Goal: Transaction & Acquisition: Purchase product/service

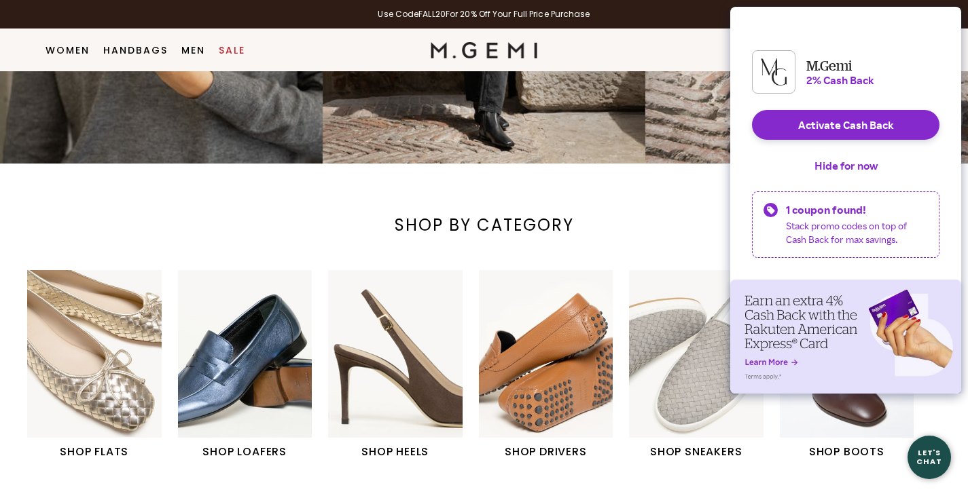
click at [850, 173] on button "Hide for now" at bounding box center [845, 166] width 85 height 30
click at [850, 175] on button "Hide for now" at bounding box center [845, 166] width 85 height 30
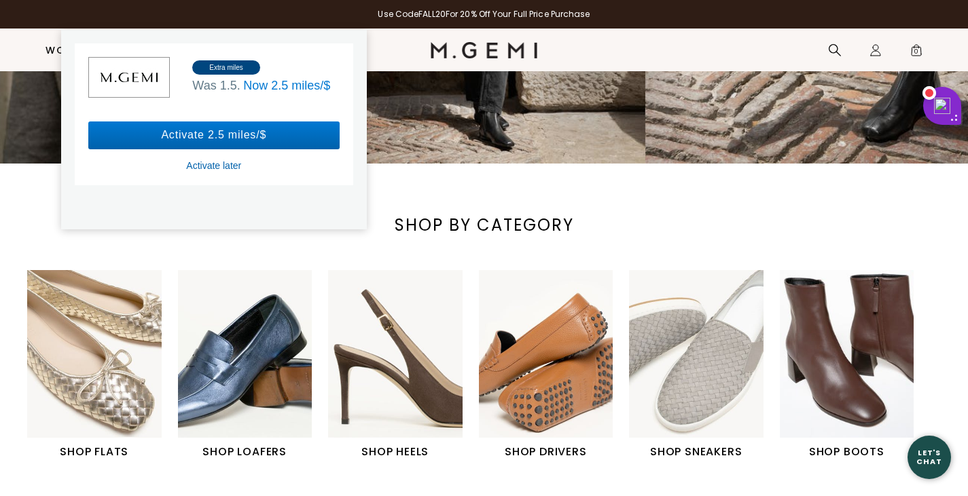
click at [207, 166] on div "Activate later" at bounding box center [213, 166] width 55 height 12
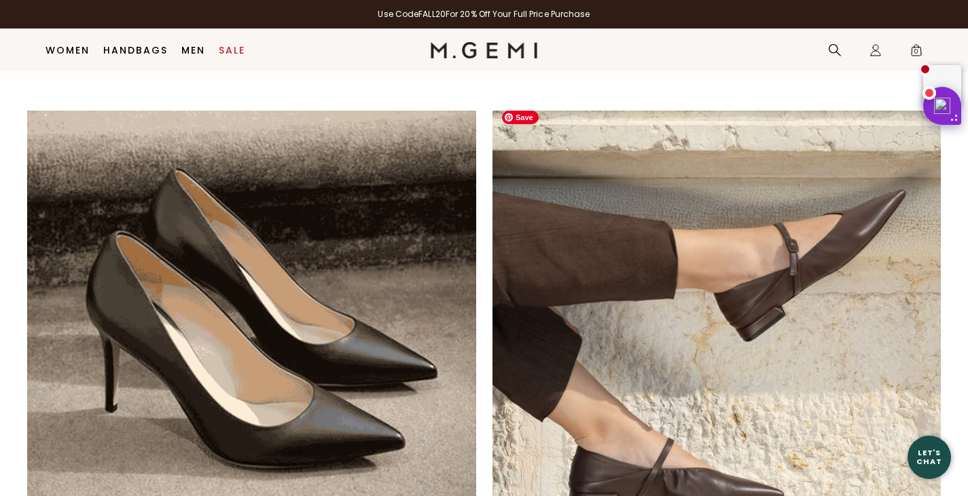
scroll to position [922, 0]
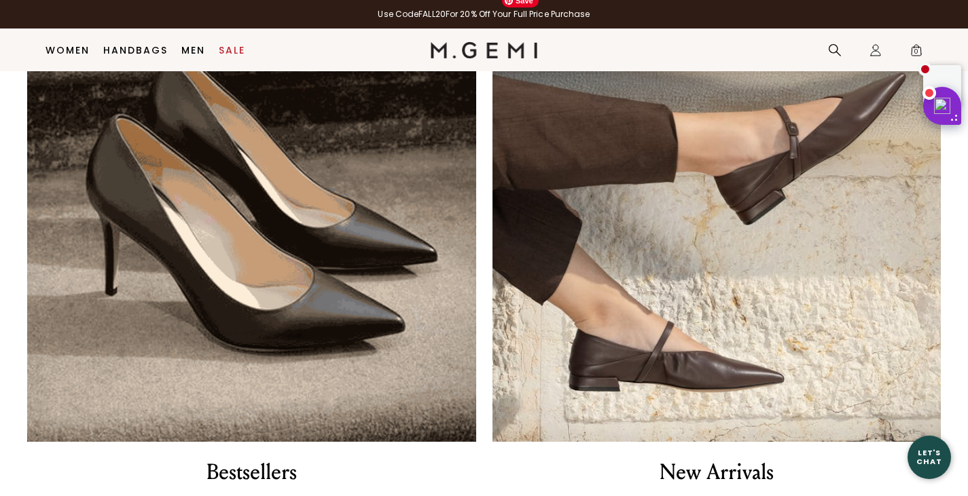
click at [663, 303] on img at bounding box center [716, 218] width 449 height 449
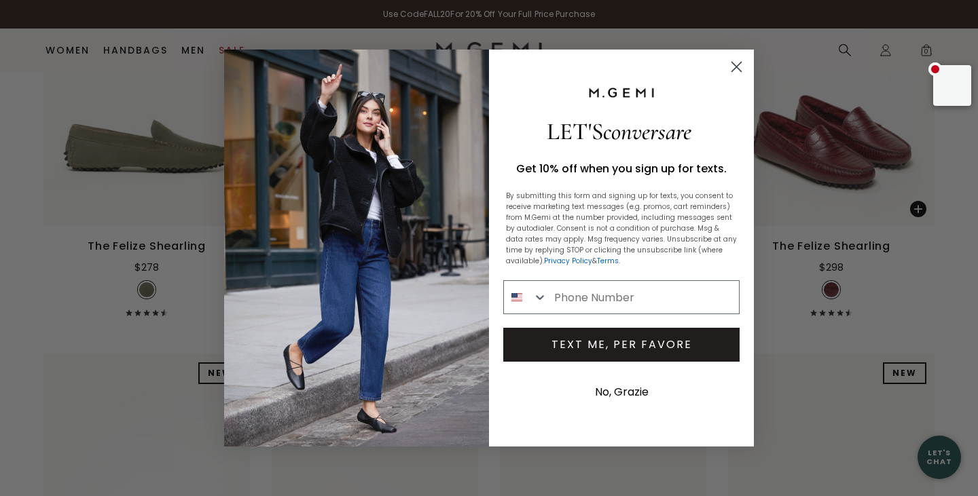
click at [736, 69] on circle "Close dialog" at bounding box center [736, 67] width 22 height 22
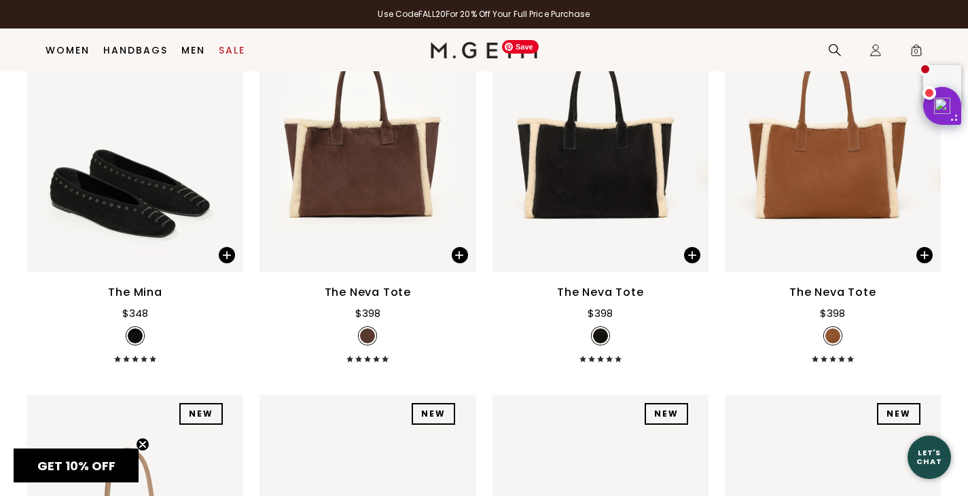
scroll to position [2684, 0]
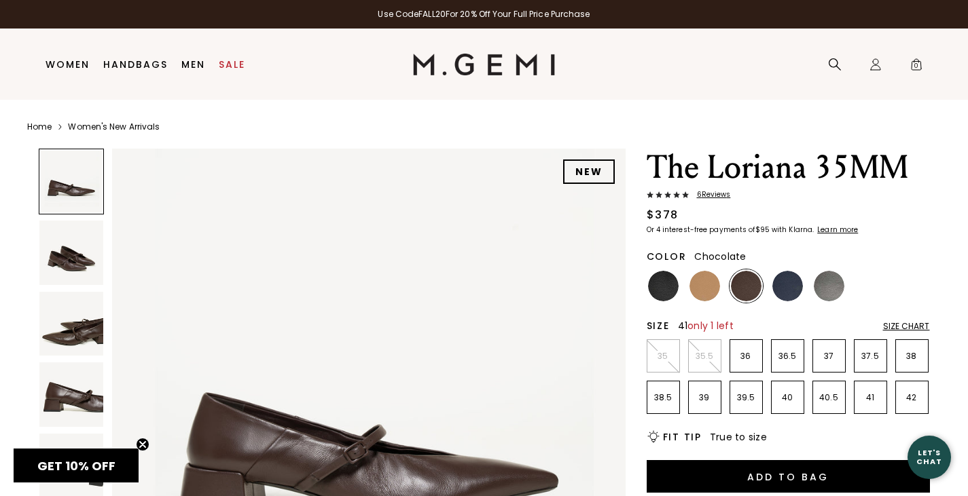
click at [865, 395] on p "41" at bounding box center [870, 398] width 32 height 11
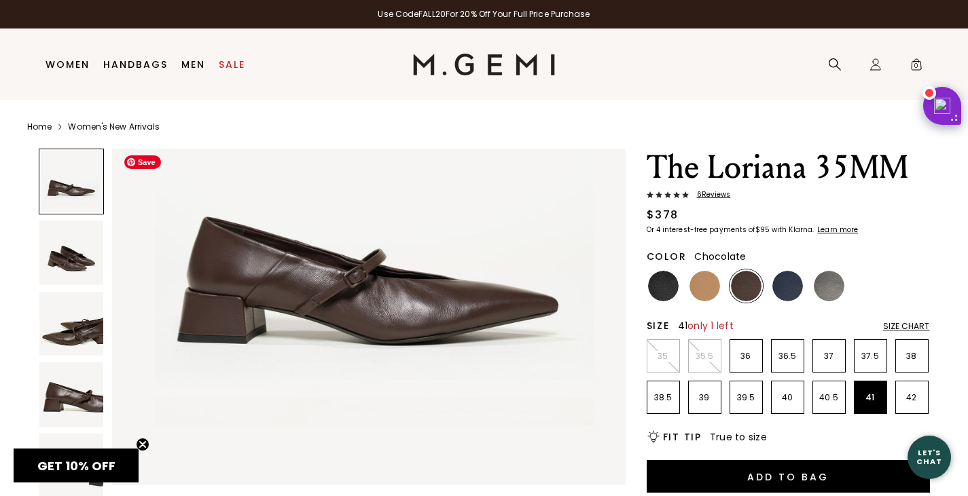
scroll to position [272, 0]
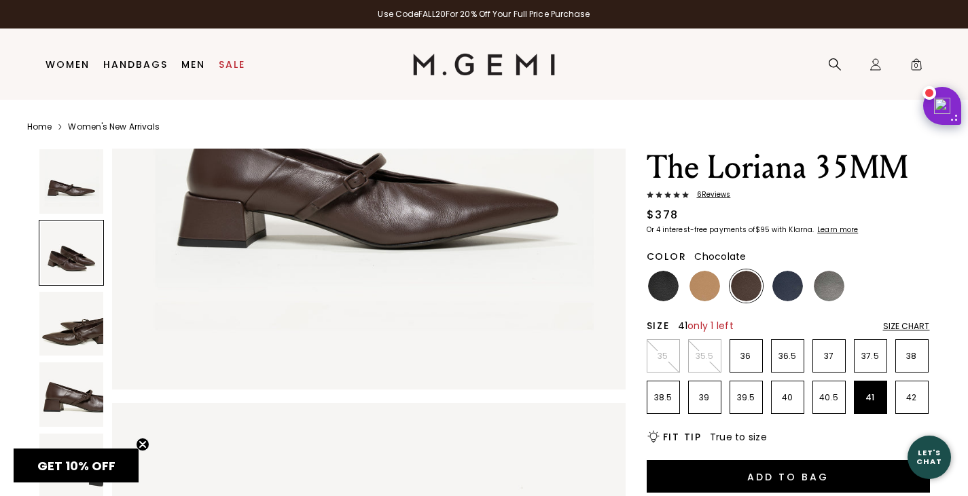
click at [67, 259] on div at bounding box center [72, 253] width 66 height 66
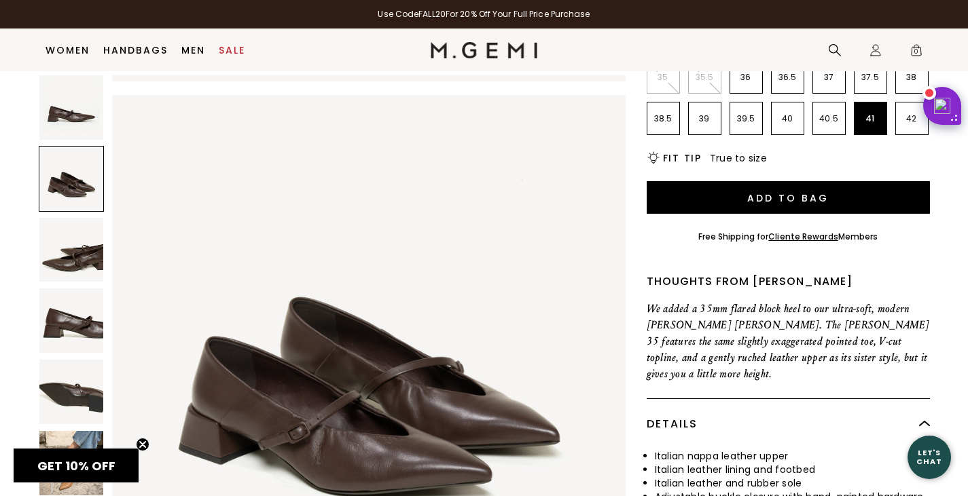
scroll to position [311, 0]
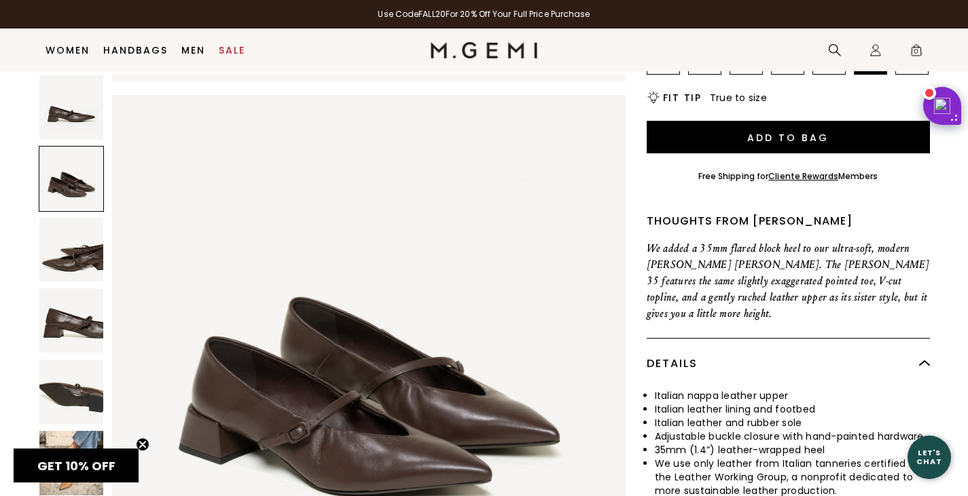
click at [78, 386] on img at bounding box center [71, 392] width 65 height 65
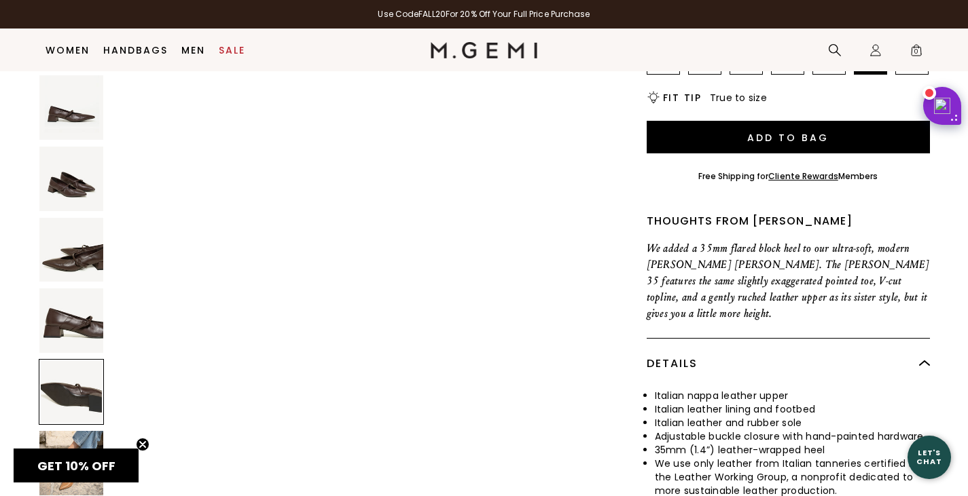
scroll to position [2025, 0]
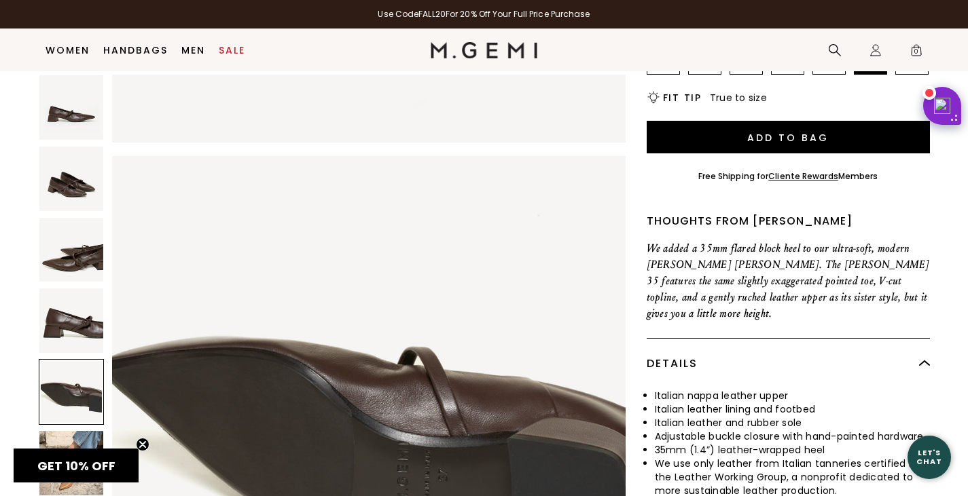
click at [80, 434] on img at bounding box center [71, 463] width 65 height 65
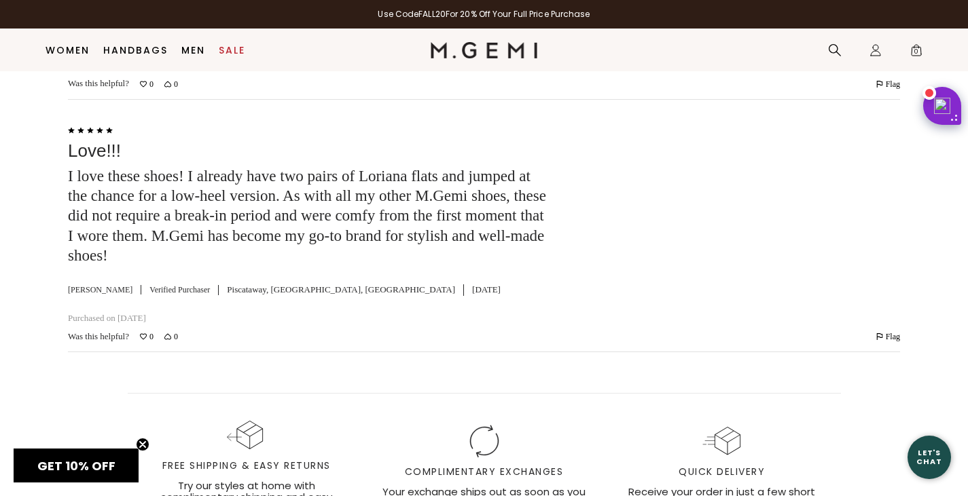
scroll to position [2892, 0]
